Goal: Contribute content: Add original content to the website for others to see

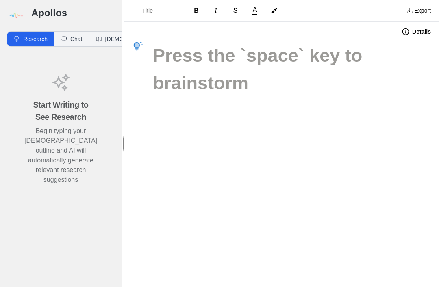
click at [12, 16] on img at bounding box center [15, 15] width 18 height 18
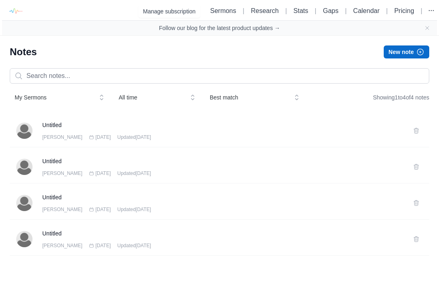
click at [308, 133] on icon at bounding box center [416, 131] width 6 height 6
click at [416, 127] on button at bounding box center [415, 130] width 13 height 13
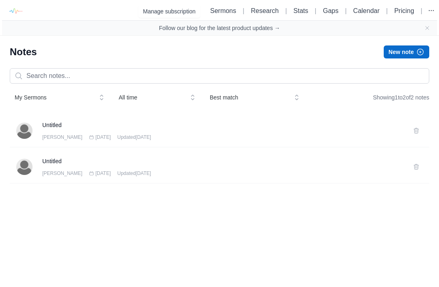
click at [418, 128] on icon at bounding box center [416, 131] width 6 height 6
click at [415, 126] on button at bounding box center [415, 130] width 13 height 13
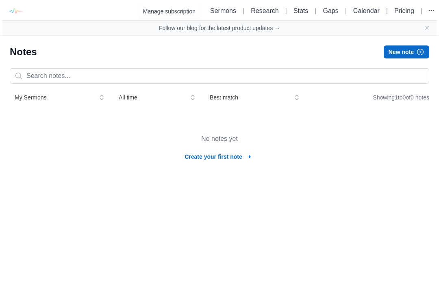
click at [408, 46] on button "New note" at bounding box center [405, 51] width 45 height 13
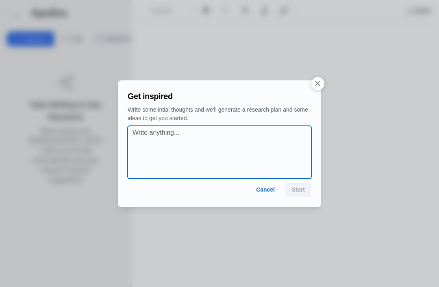
click at [142, 136] on textarea at bounding box center [221, 152] width 179 height 49
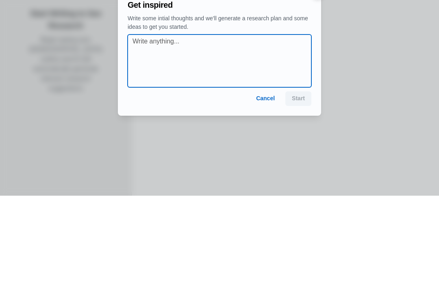
paste textarea "YOU’RE FORGIVEN Justifications isn’t a doctrine, it’s a decision God made about…"
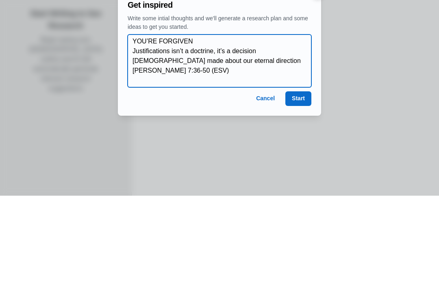
click at [140, 128] on textarea "YOU’RE FORGIVEN Justifications isn’t a doctrine, it’s a decision God made about…" at bounding box center [221, 152] width 179 height 49
click at [276, 128] on textarea "YOU’RE FORGIVEN Justifications isn’t a doctrine, it’s a decision God made about…" at bounding box center [221, 152] width 179 height 49
click at [194, 128] on textarea "YOU’RE FORGIVEN Justifications isn’t a doctrine, it’s a decision God made about…" at bounding box center [221, 152] width 179 height 49
type textarea "YOU’RE FORGIVEN. Justifications isn’t a doctrine, it’s a decision God made abou…"
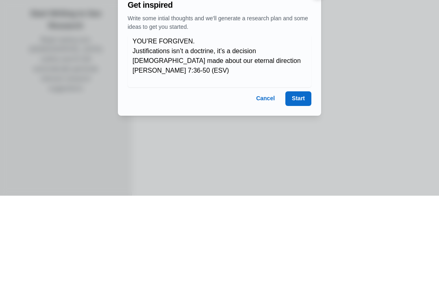
click at [300, 183] on button "Start" at bounding box center [298, 190] width 26 height 15
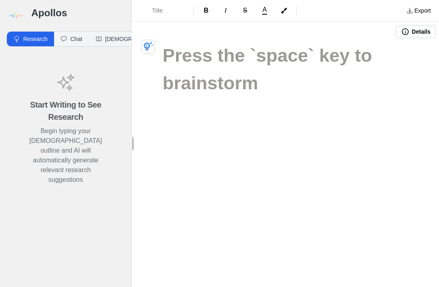
click at [150, 46] on icon "button" at bounding box center [148, 47] width 10 height 10
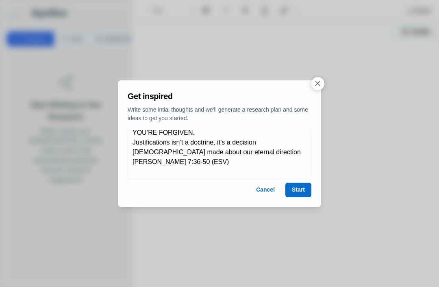
click at [301, 210] on div at bounding box center [219, 143] width 439 height 287
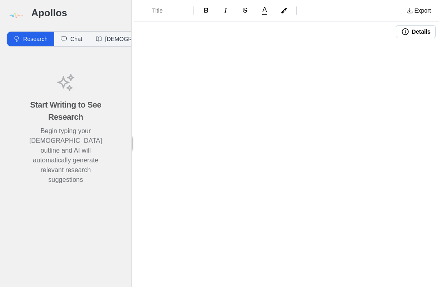
click at [177, 90] on div at bounding box center [286, 86] width 305 height 89
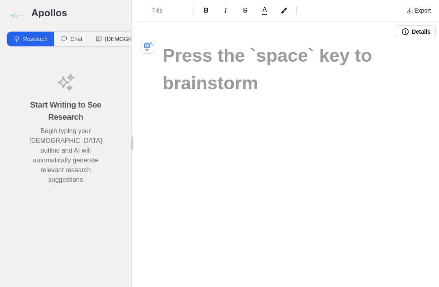
scroll to position [26, 0]
click at [150, 42] on icon "button" at bounding box center [148, 47] width 10 height 10
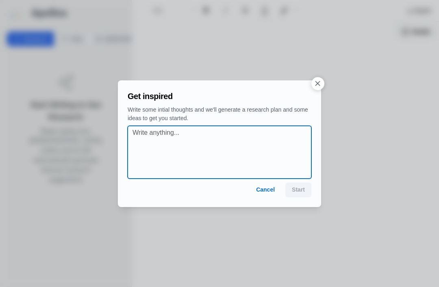
click at [145, 140] on textarea at bounding box center [221, 152] width 179 height 49
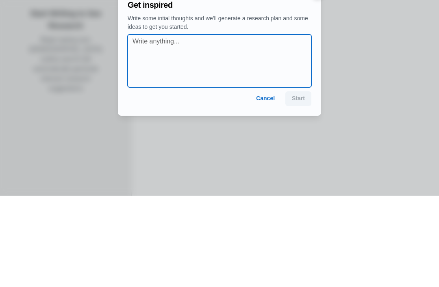
paste textarea "YOU’RE FORGIVEN Justifications isn’t a doctrine, it’s a decision God made about…"
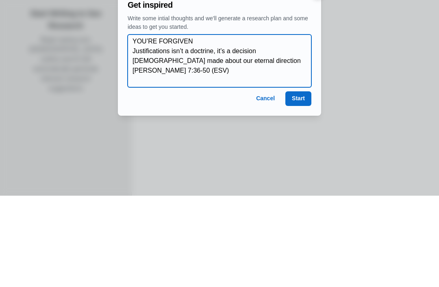
type textarea "YOU’RE FORGIVEN Justifications isn’t a doctrine, it’s a decision God made about…"
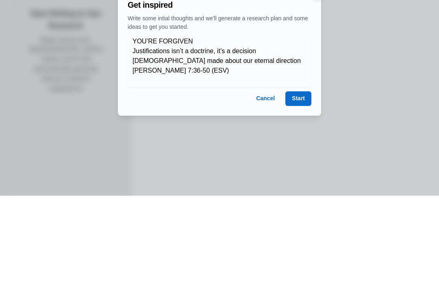
click at [297, 183] on button "Start" at bounding box center [298, 190] width 26 height 15
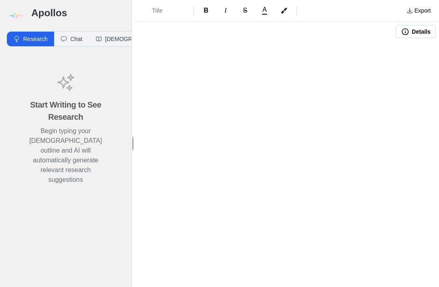
click at [24, 8] on img at bounding box center [15, 15] width 18 height 18
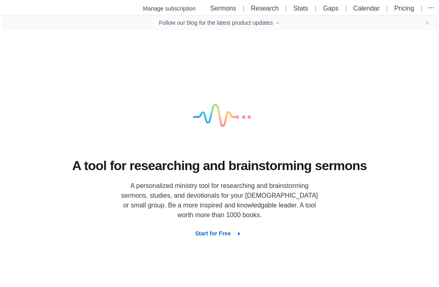
click at [433, 3] on button "button" at bounding box center [430, 7] width 11 height 11
click at [370, 52] on button "Logout" at bounding box center [398, 56] width 104 height 15
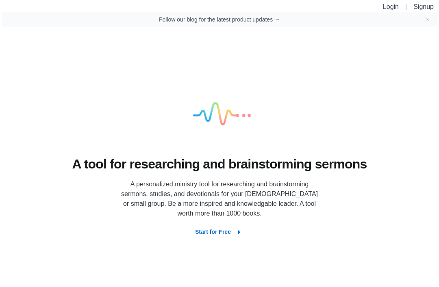
click at [392, 5] on link "Login" at bounding box center [391, 6] width 16 height 7
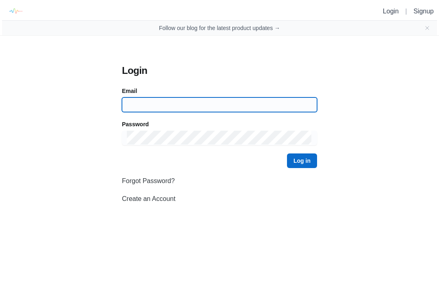
click at [278, 98] on input at bounding box center [219, 104] width 185 height 15
type input "bondarenkom84m@gmail.com"
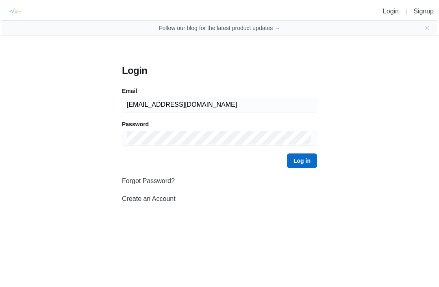
click at [302, 161] on button "Log in" at bounding box center [302, 161] width 30 height 15
